Goal: Information Seeking & Learning: Check status

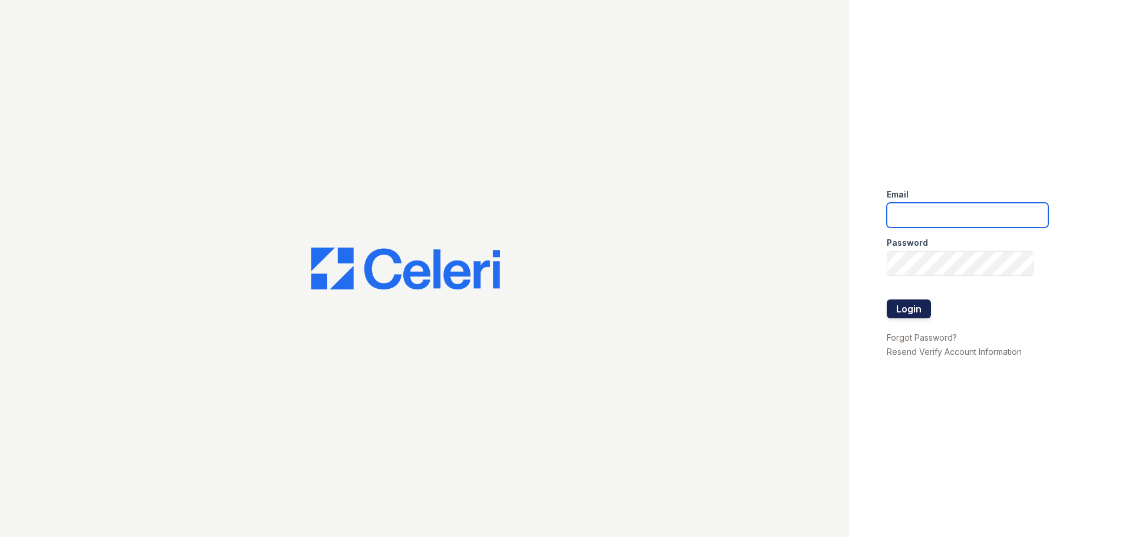
type input "[DOMAIN_NAME][EMAIL_ADDRESS][DOMAIN_NAME]"
click at [904, 308] on button "Login" at bounding box center [909, 309] width 44 height 19
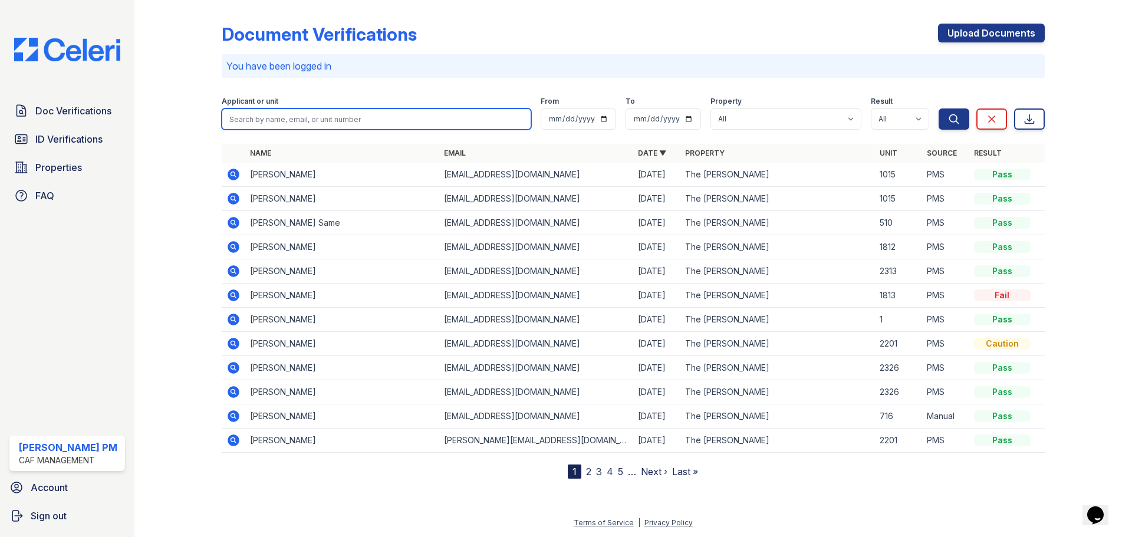
click at [339, 118] on input "search" at bounding box center [377, 118] width 310 height 21
type input "smith"
click at [939, 108] on button "Search" at bounding box center [954, 118] width 31 height 21
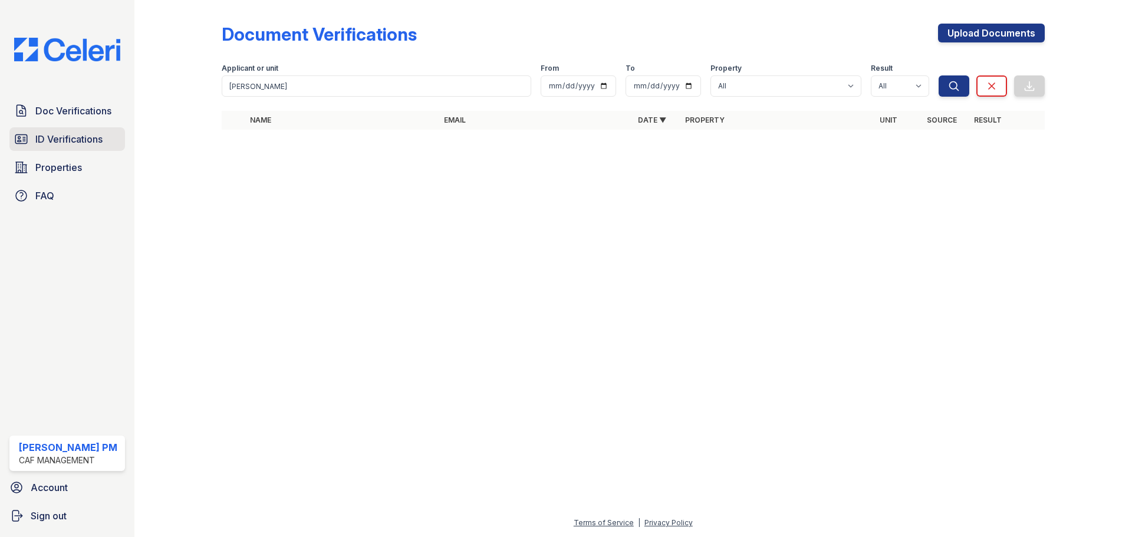
click at [57, 142] on span "ID Verifications" at bounding box center [68, 139] width 67 height 14
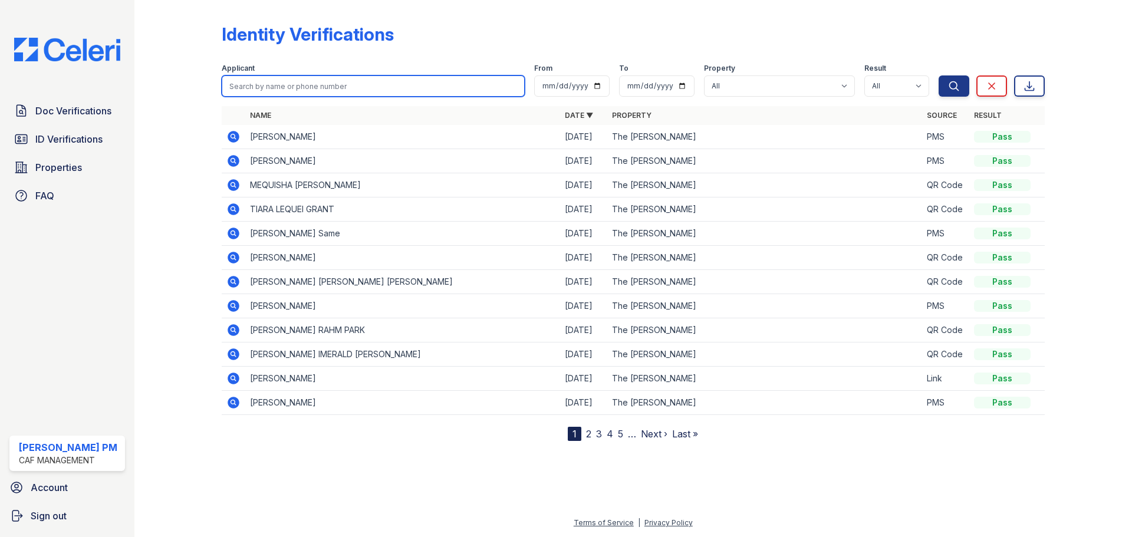
click at [302, 84] on input "search" at bounding box center [373, 85] width 303 height 21
type input "smith"
click at [939, 75] on button "Search" at bounding box center [954, 85] width 31 height 21
